Goal: Download file/media

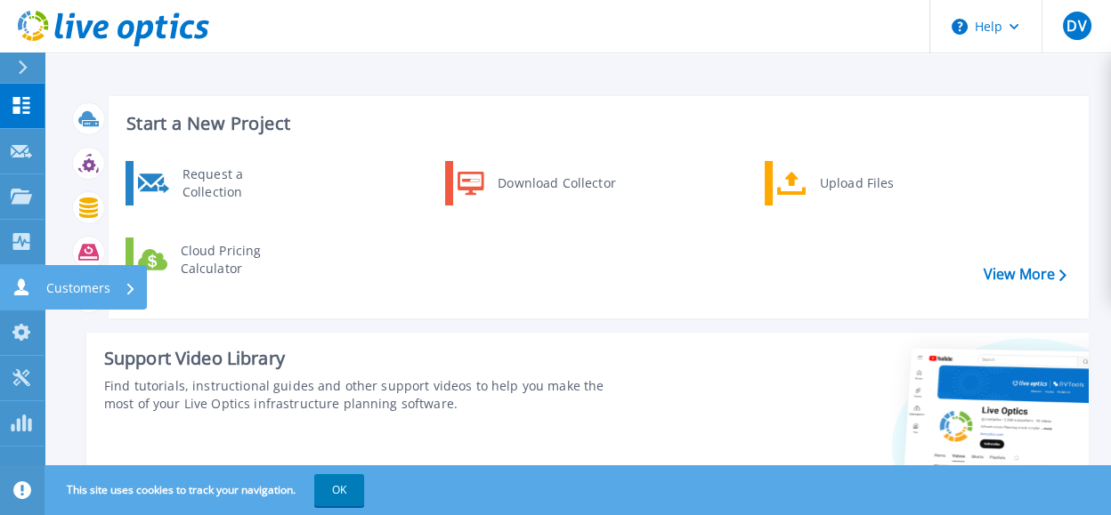
click at [23, 290] on icon at bounding box center [21, 287] width 14 height 17
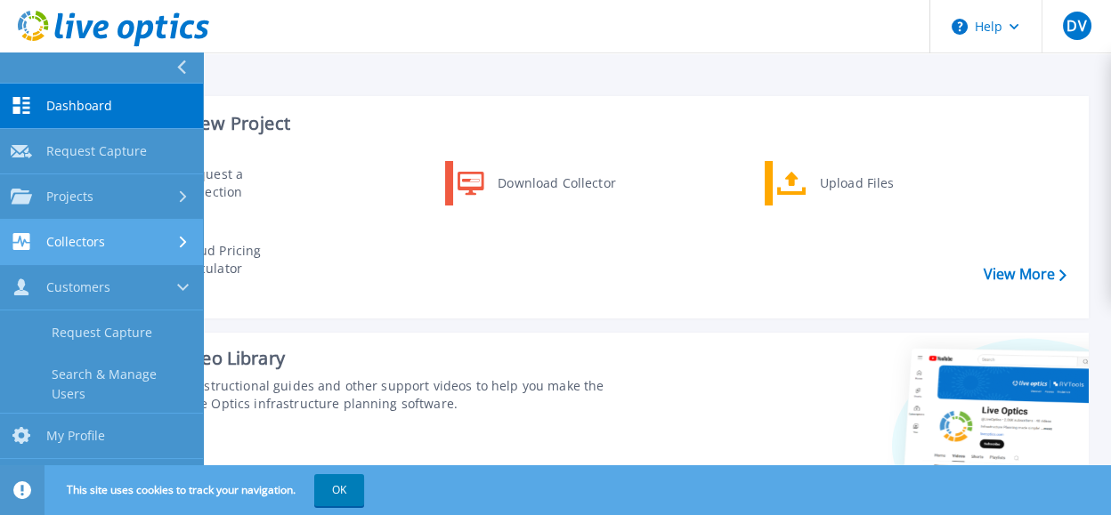
click at [93, 248] on span "Collectors" at bounding box center [75, 242] width 59 height 16
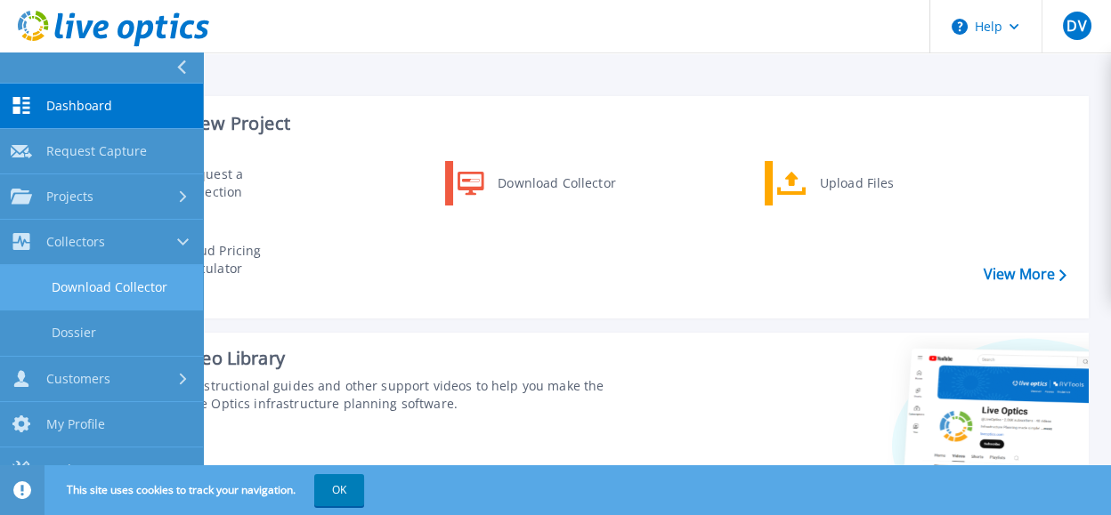
click at [123, 290] on link "Download Collector" at bounding box center [101, 287] width 203 height 45
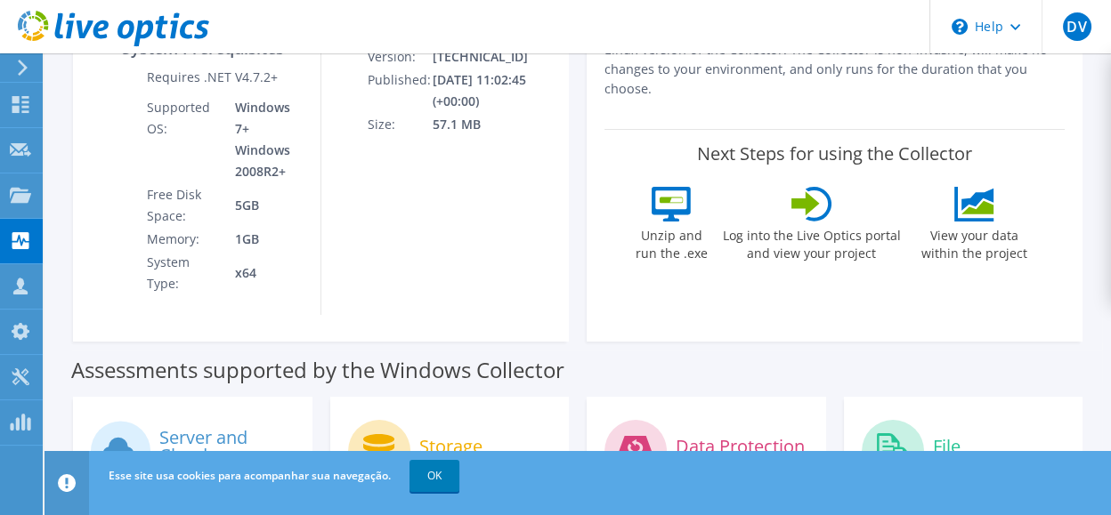
scroll to position [494, 0]
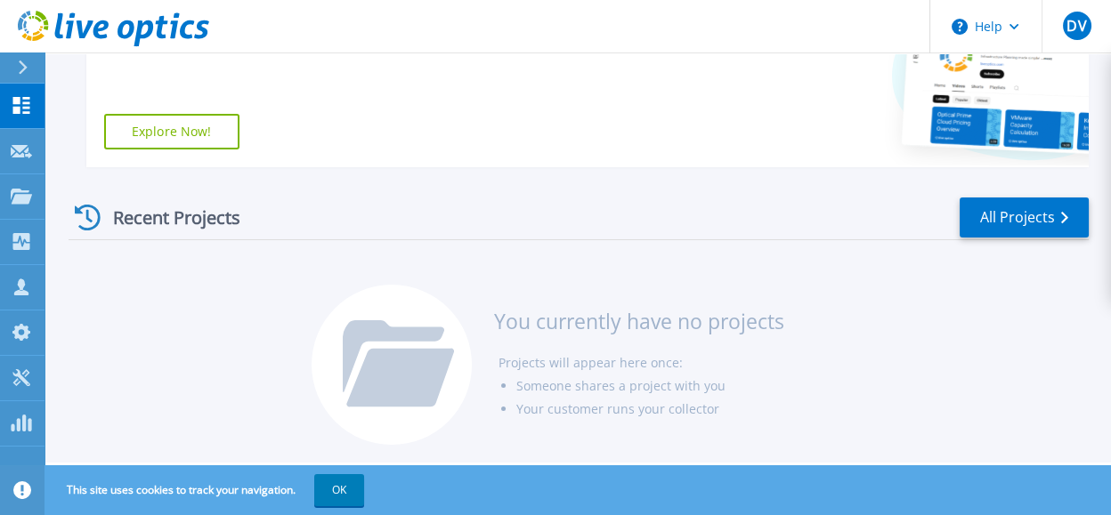
scroll to position [173, 0]
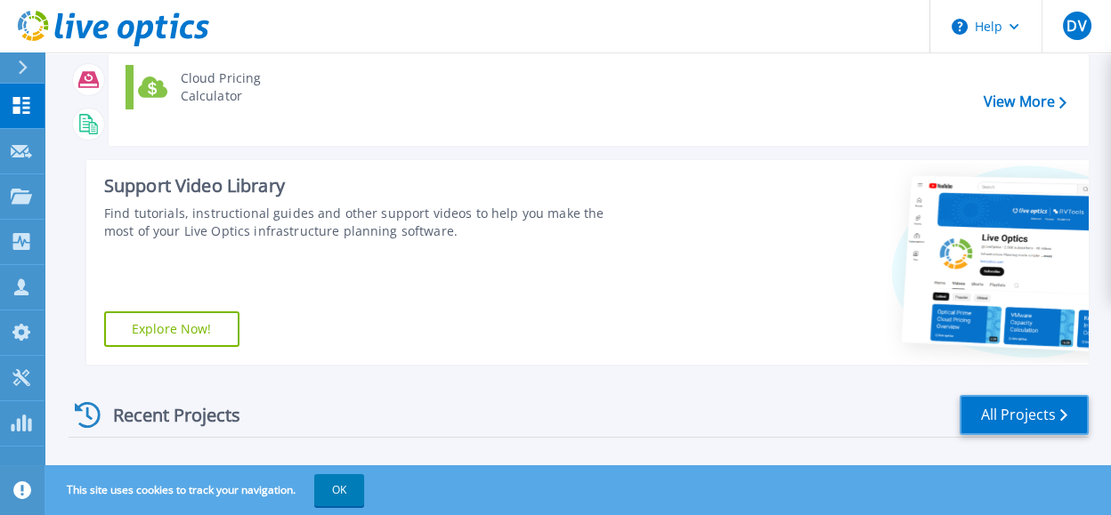
click at [996, 417] on link "All Projects" at bounding box center [1024, 415] width 129 height 40
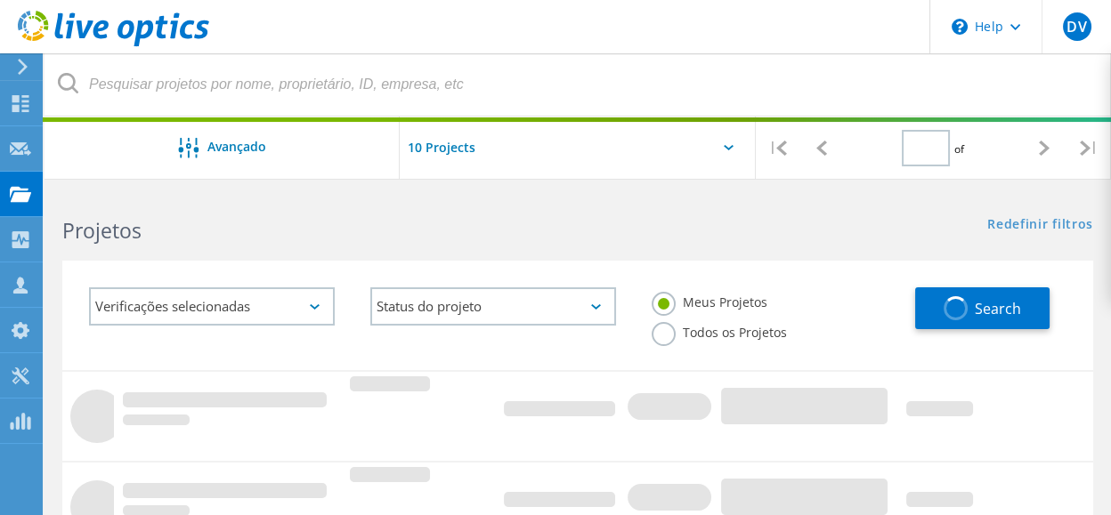
type input "1"
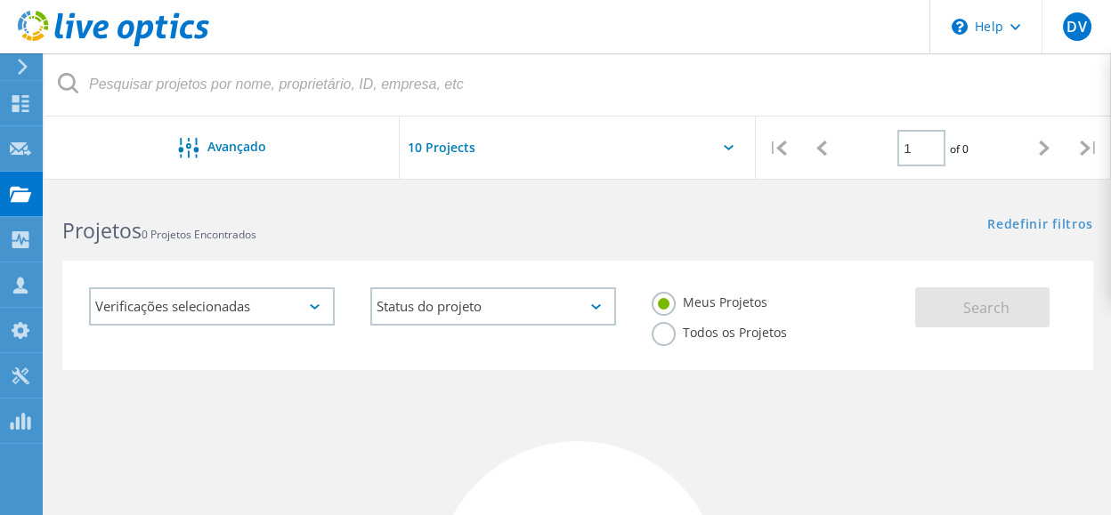
click at [433, 148] on input "text" at bounding box center [489, 148] width 178 height 62
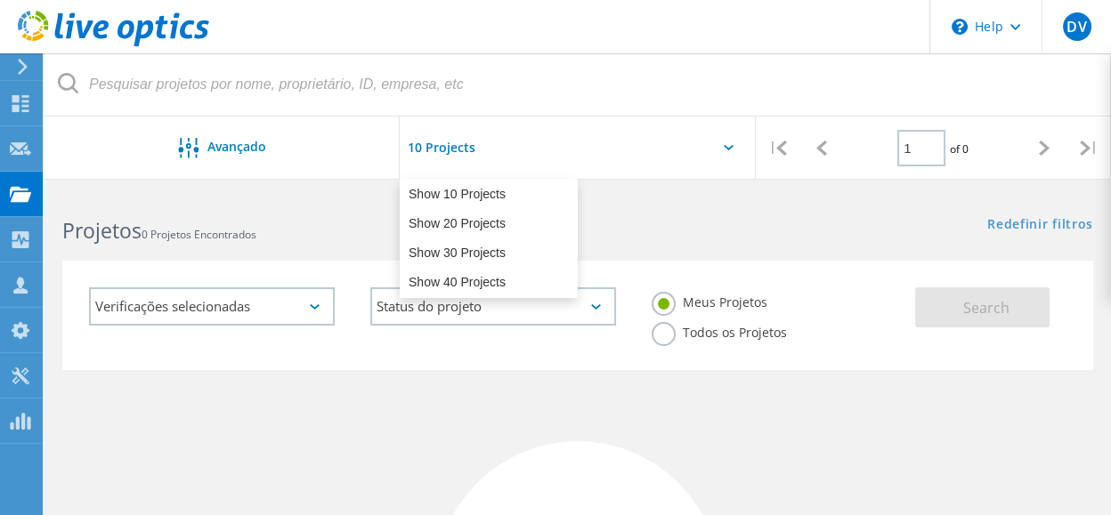
click at [433, 148] on input "text" at bounding box center [489, 148] width 178 height 62
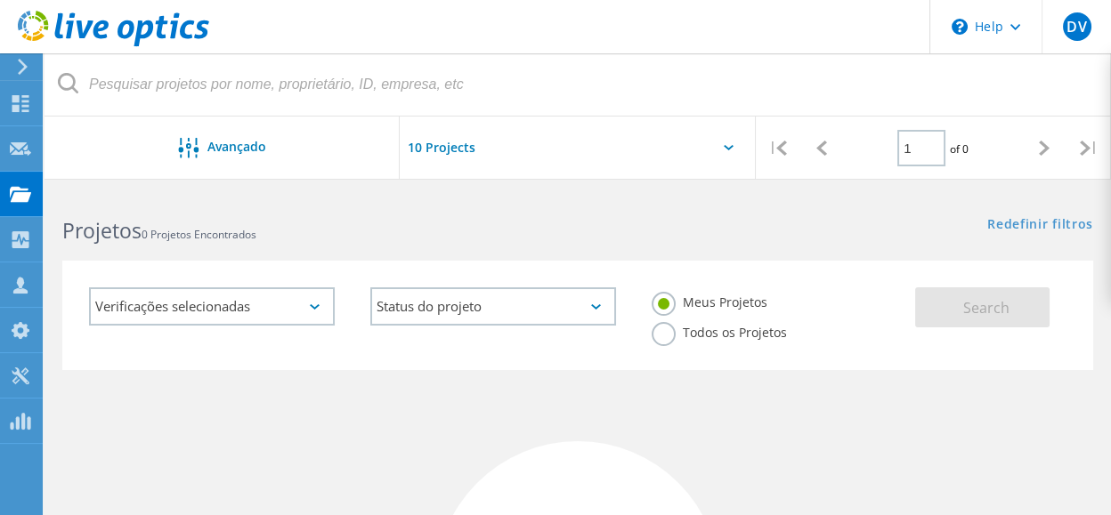
click at [26, 66] on use at bounding box center [23, 67] width 10 height 16
